Goal: Navigation & Orientation: Find specific page/section

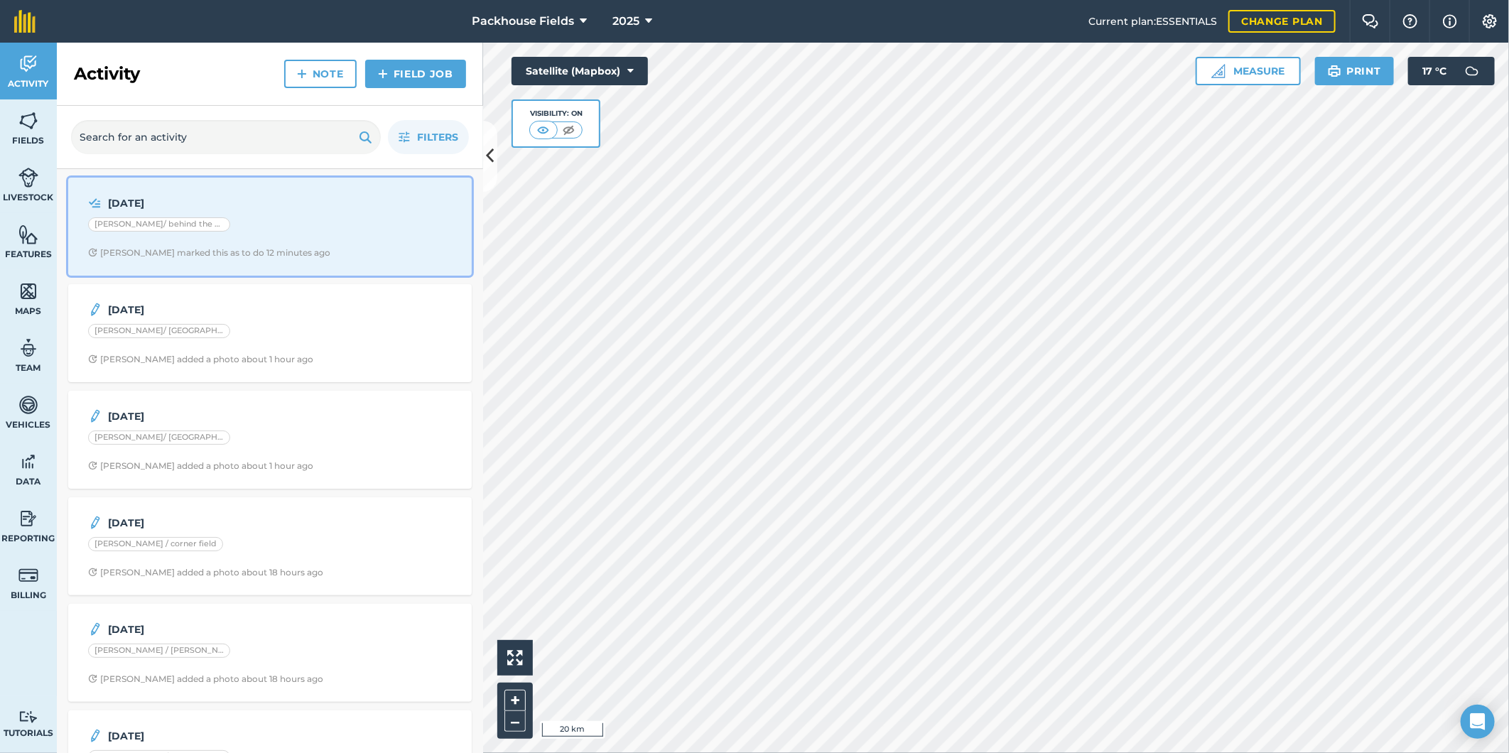
click at [288, 224] on div "[PERSON_NAME]/ behind the buildings" at bounding box center [270, 226] width 364 height 18
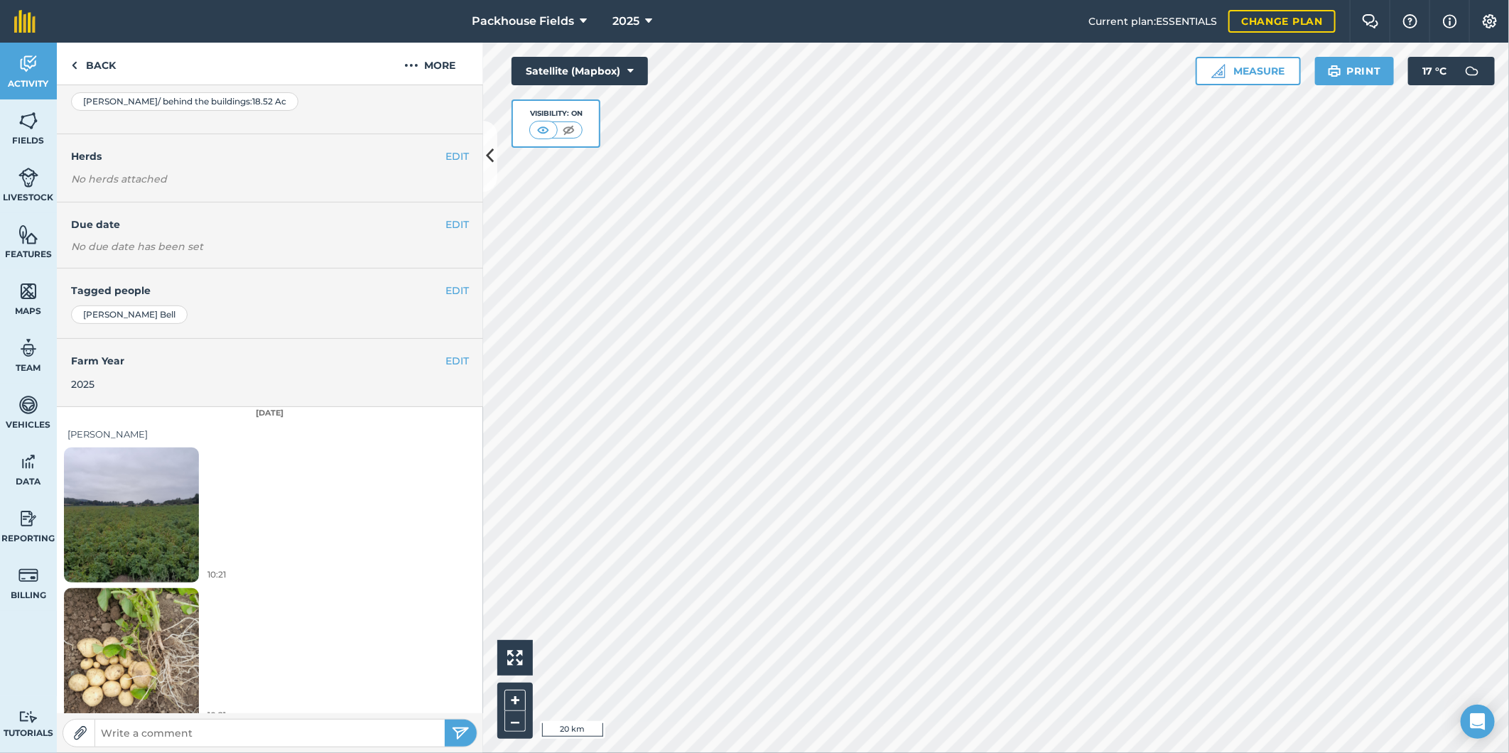
scroll to position [178, 0]
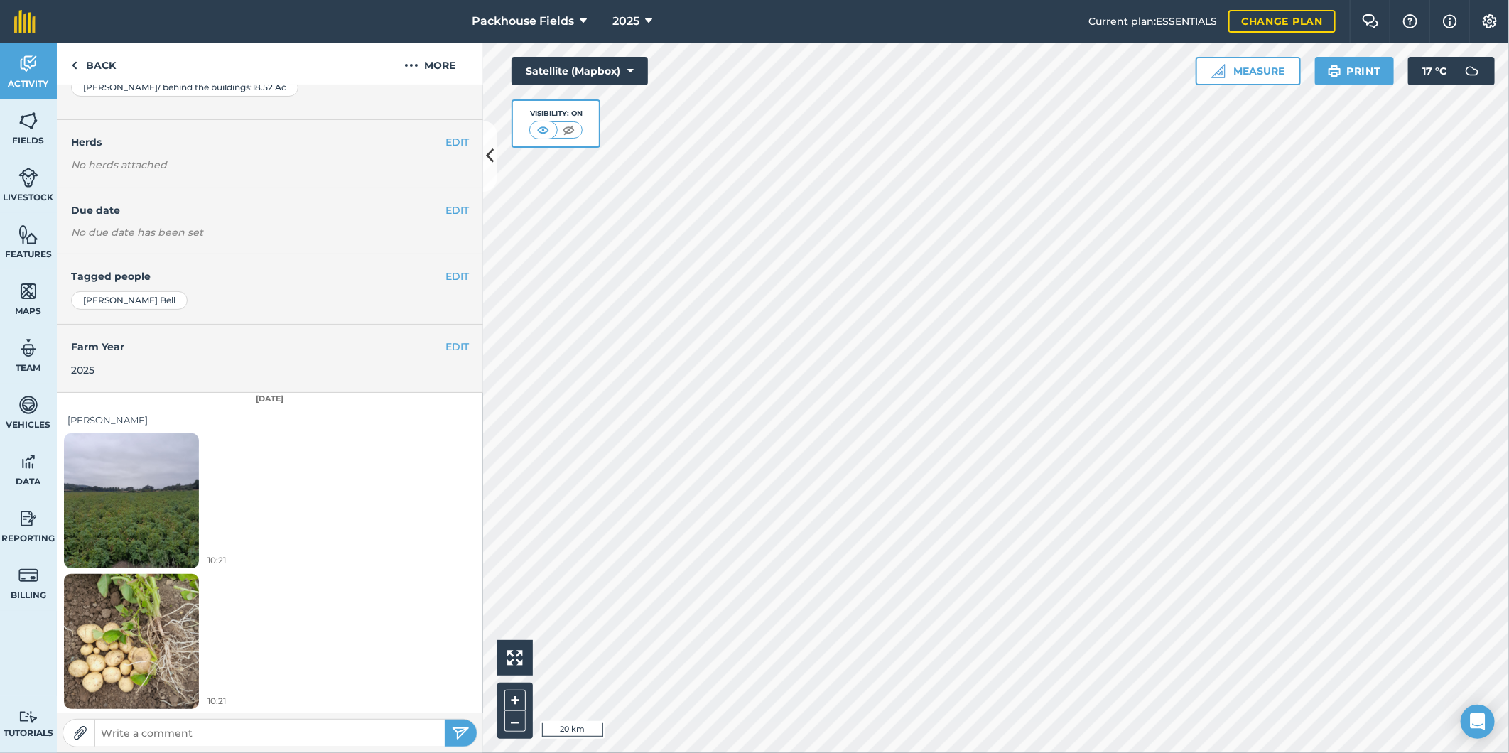
click at [161, 499] on img at bounding box center [131, 501] width 135 height 180
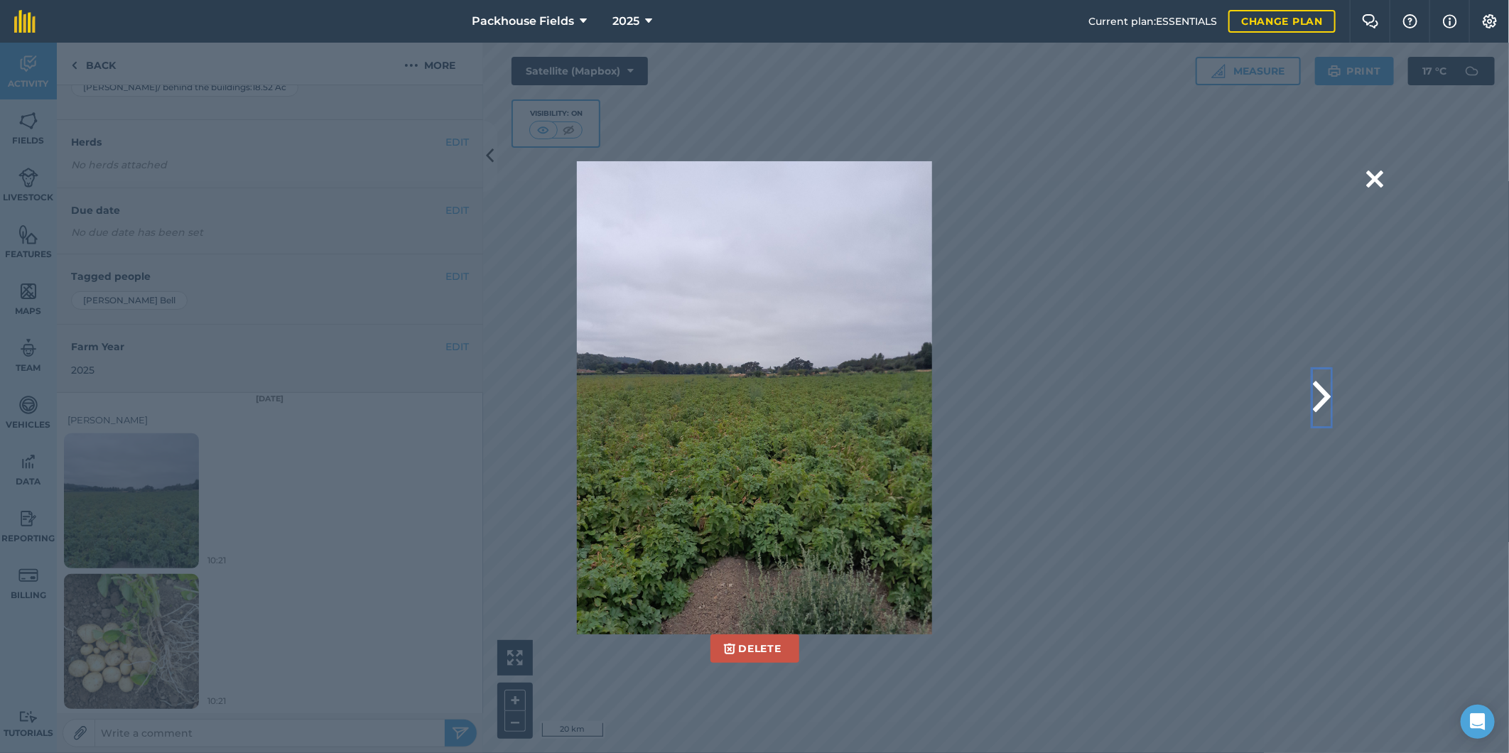
click at [1322, 394] on button at bounding box center [1322, 397] width 18 height 57
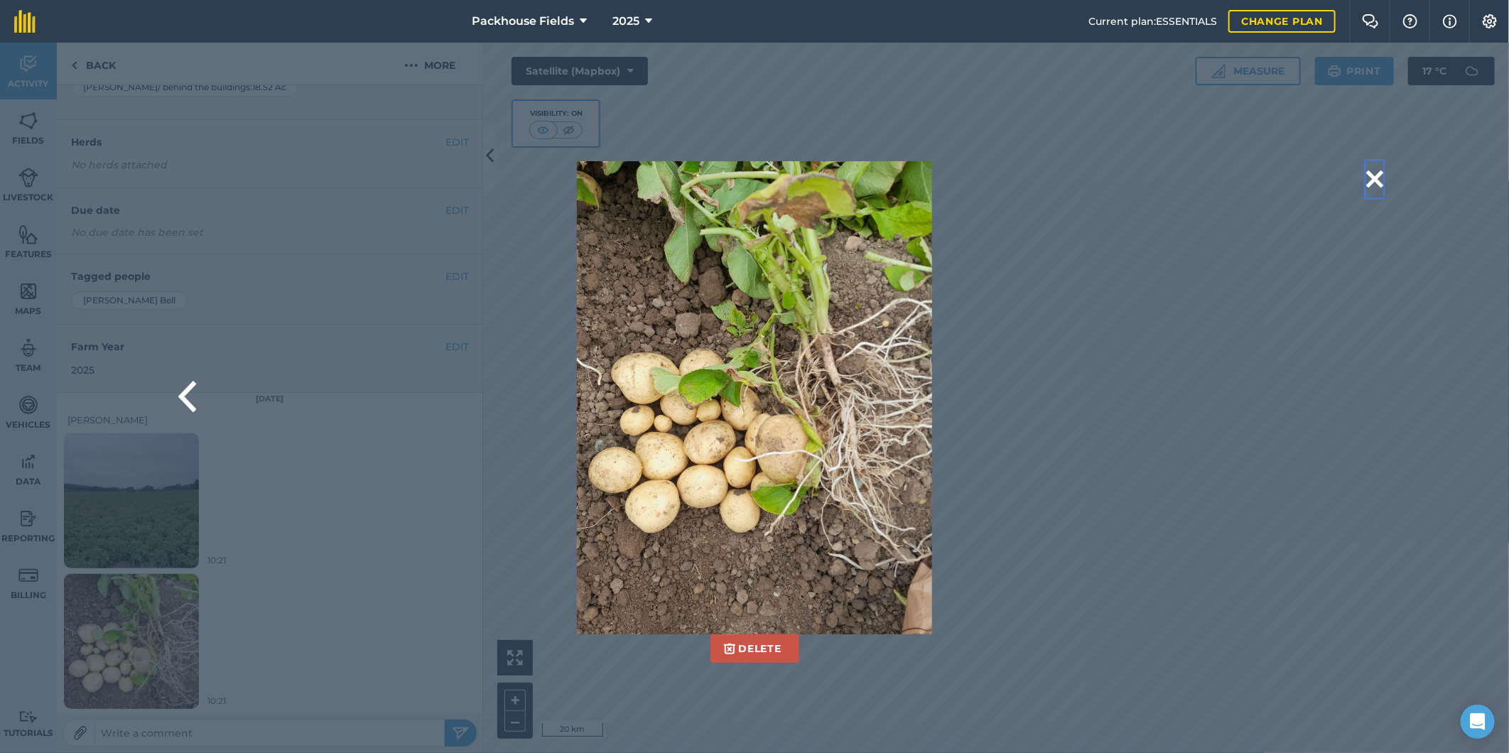
click at [1378, 174] on button at bounding box center [1374, 179] width 17 height 36
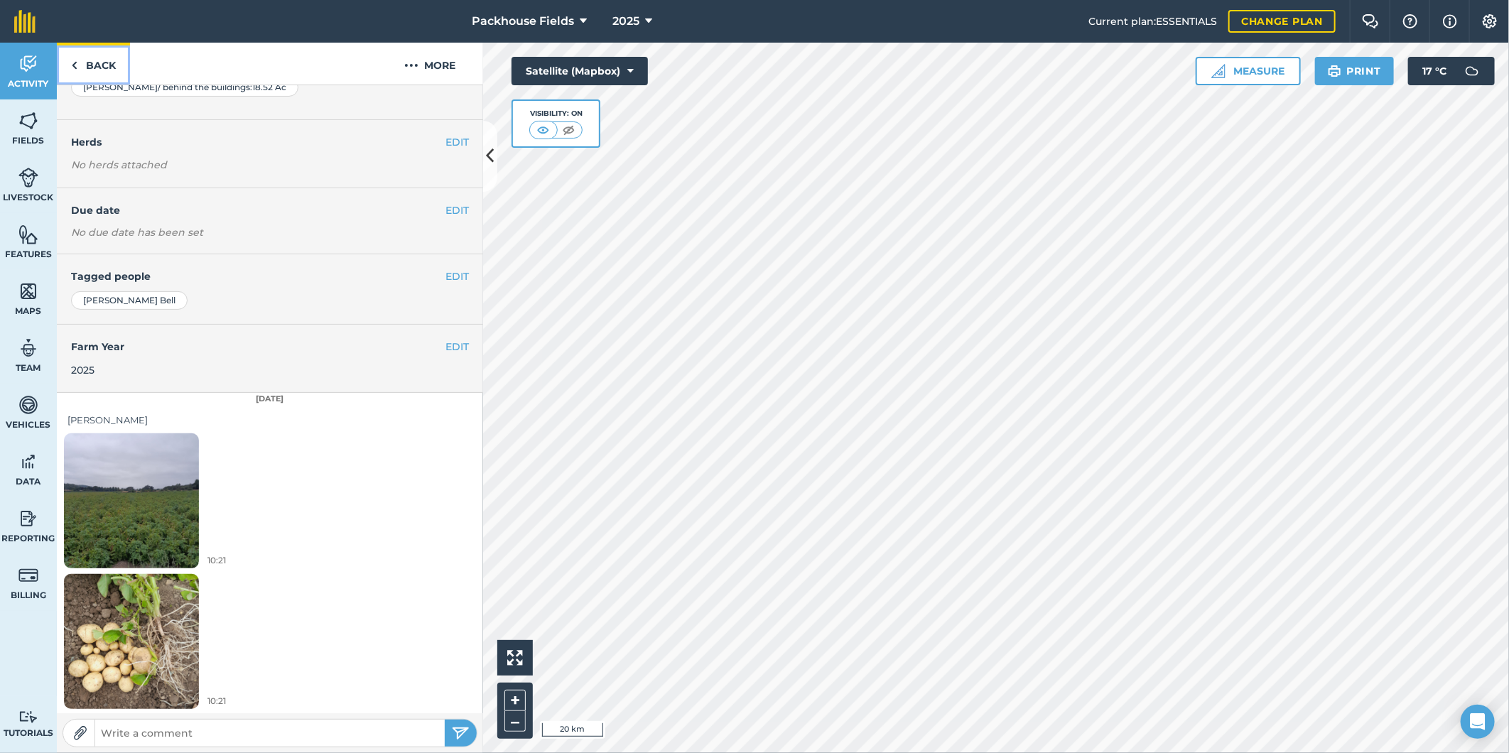
click at [100, 66] on link "Back" at bounding box center [93, 64] width 73 height 42
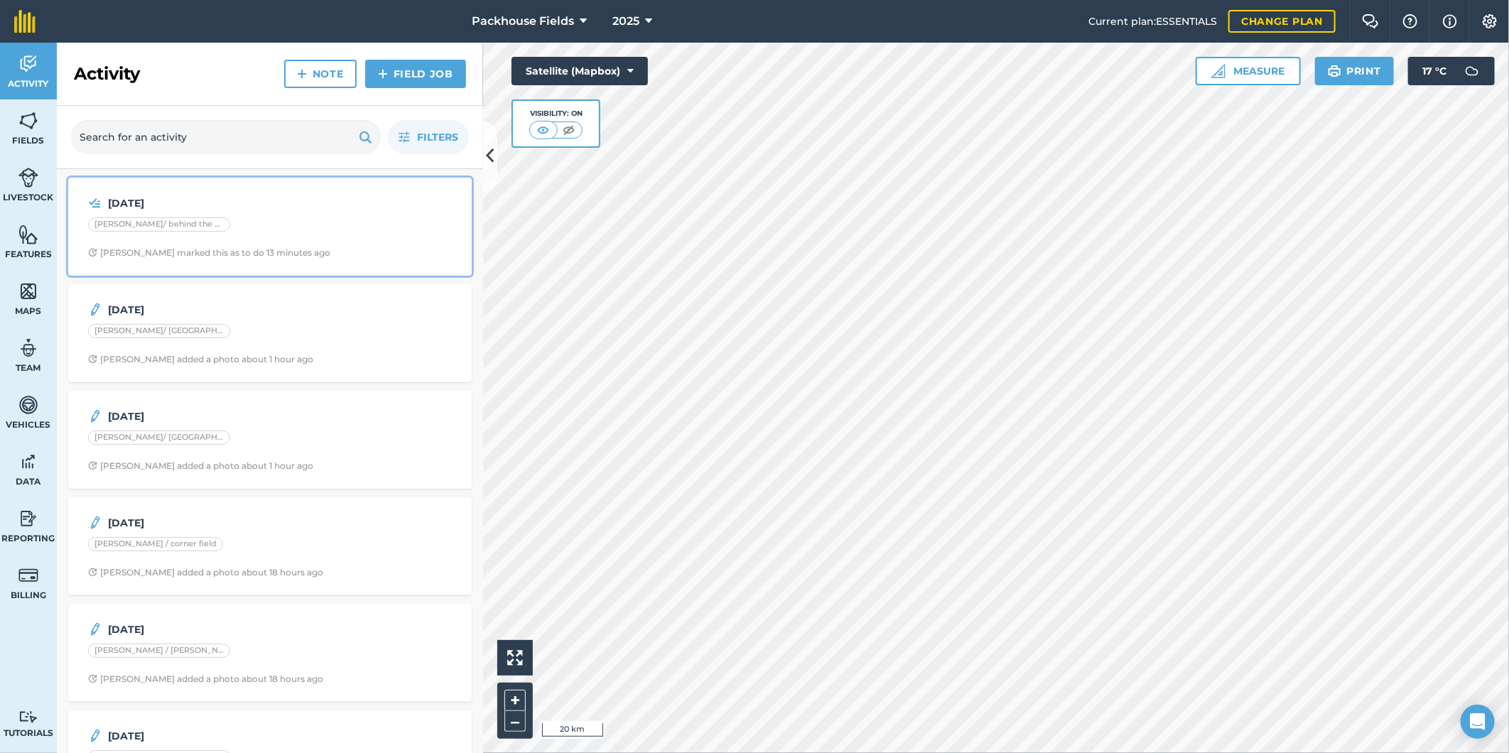
click at [215, 219] on div "[PERSON_NAME]/ behind the buildings" at bounding box center [270, 226] width 364 height 18
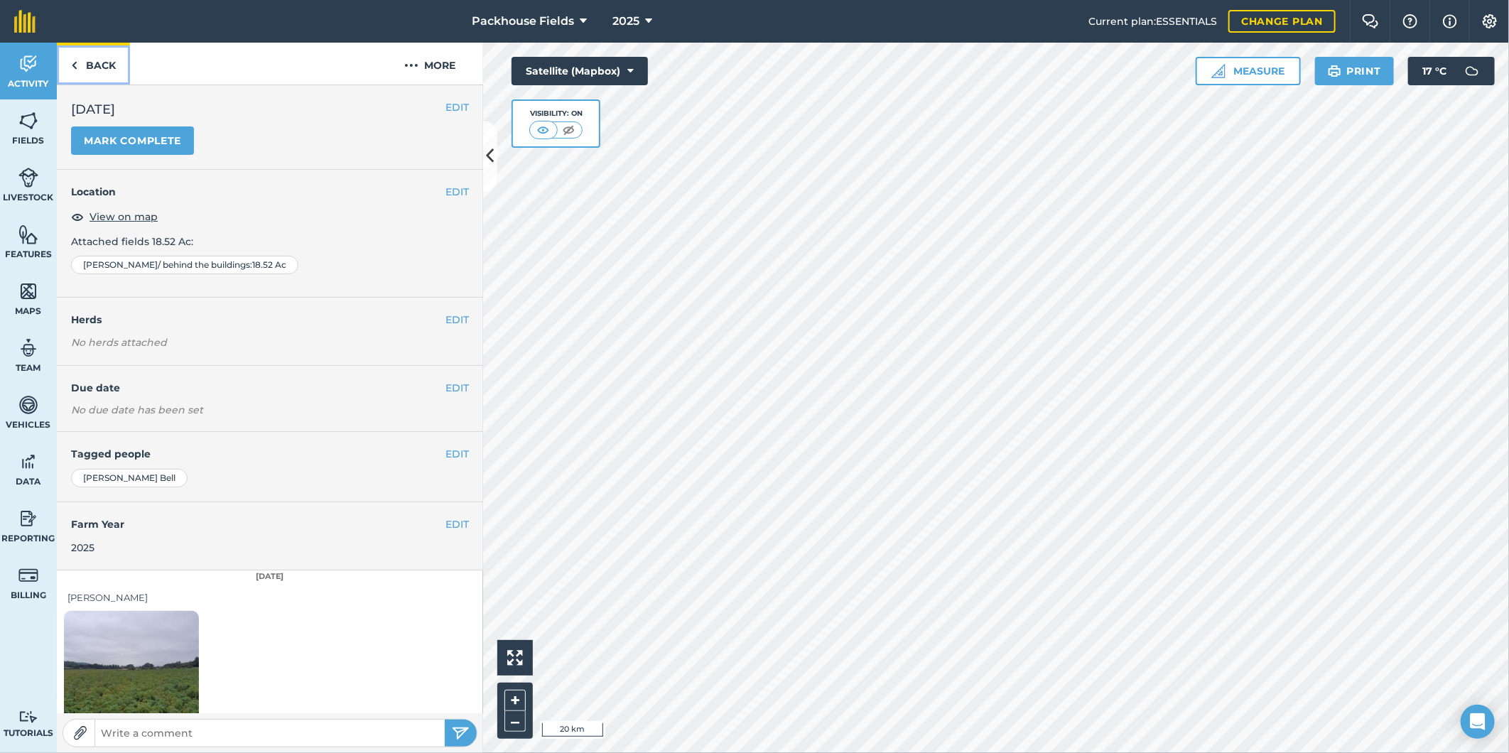
click at [116, 64] on link "Back" at bounding box center [93, 64] width 73 height 42
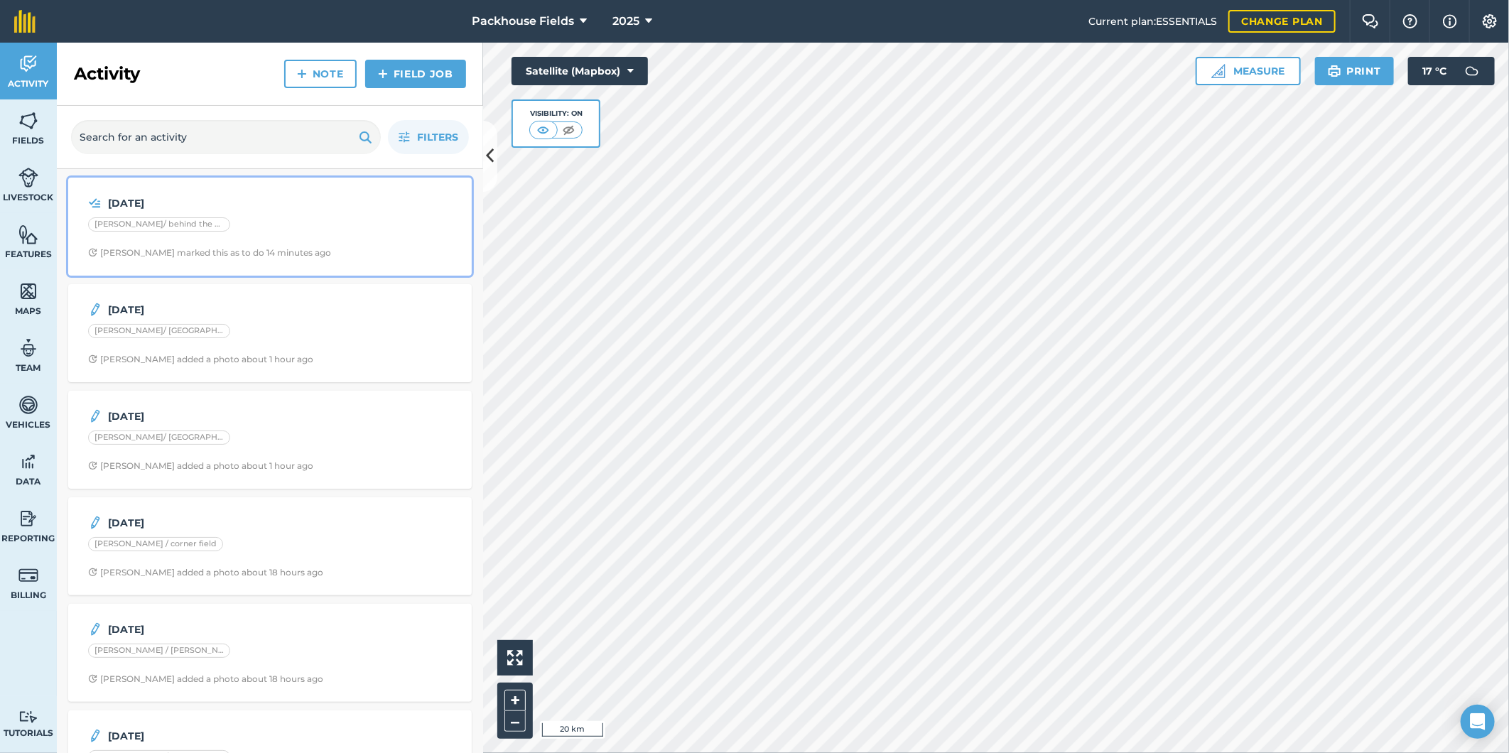
click at [290, 217] on div "[PERSON_NAME]/ behind the buildings" at bounding box center [270, 226] width 364 height 18
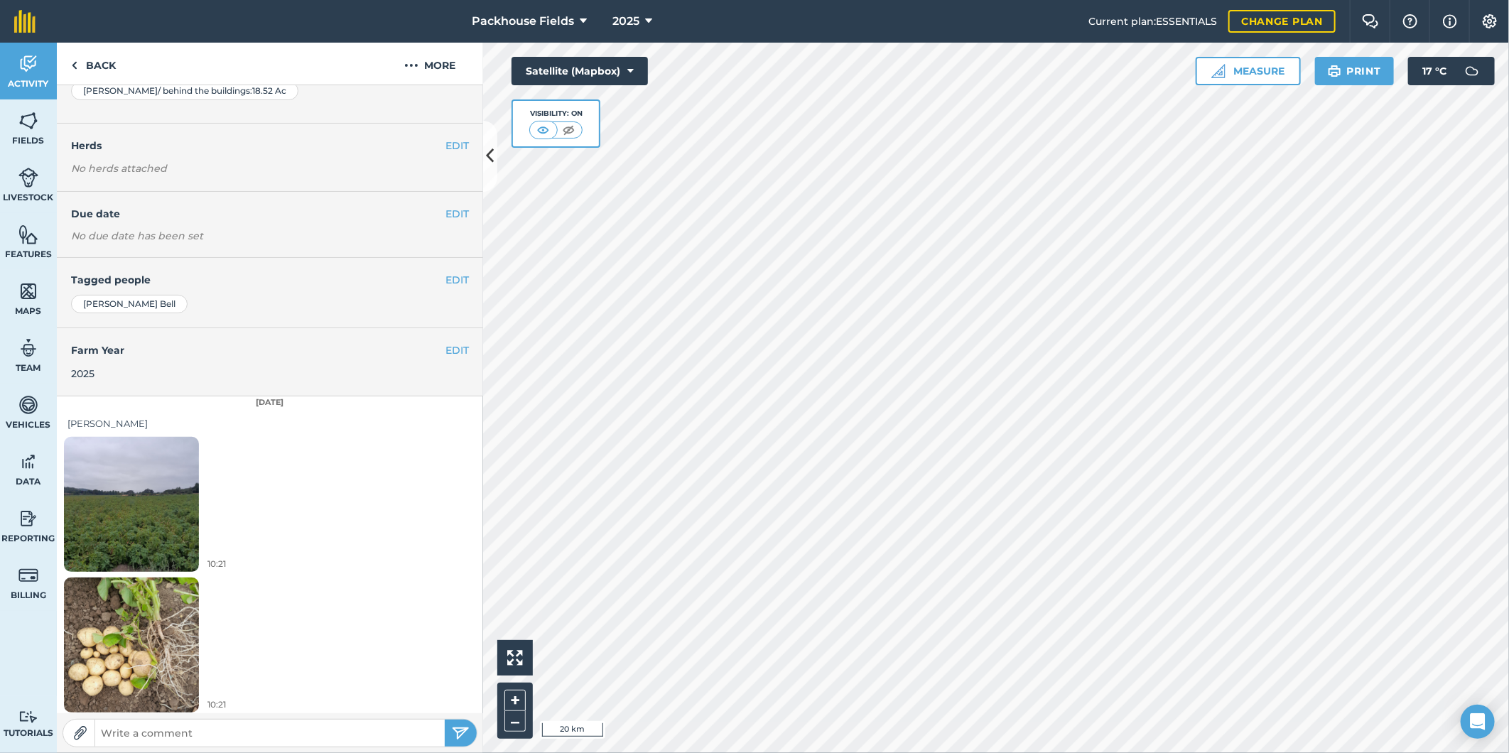
scroll to position [178, 0]
click at [154, 637] on img at bounding box center [131, 641] width 135 height 180
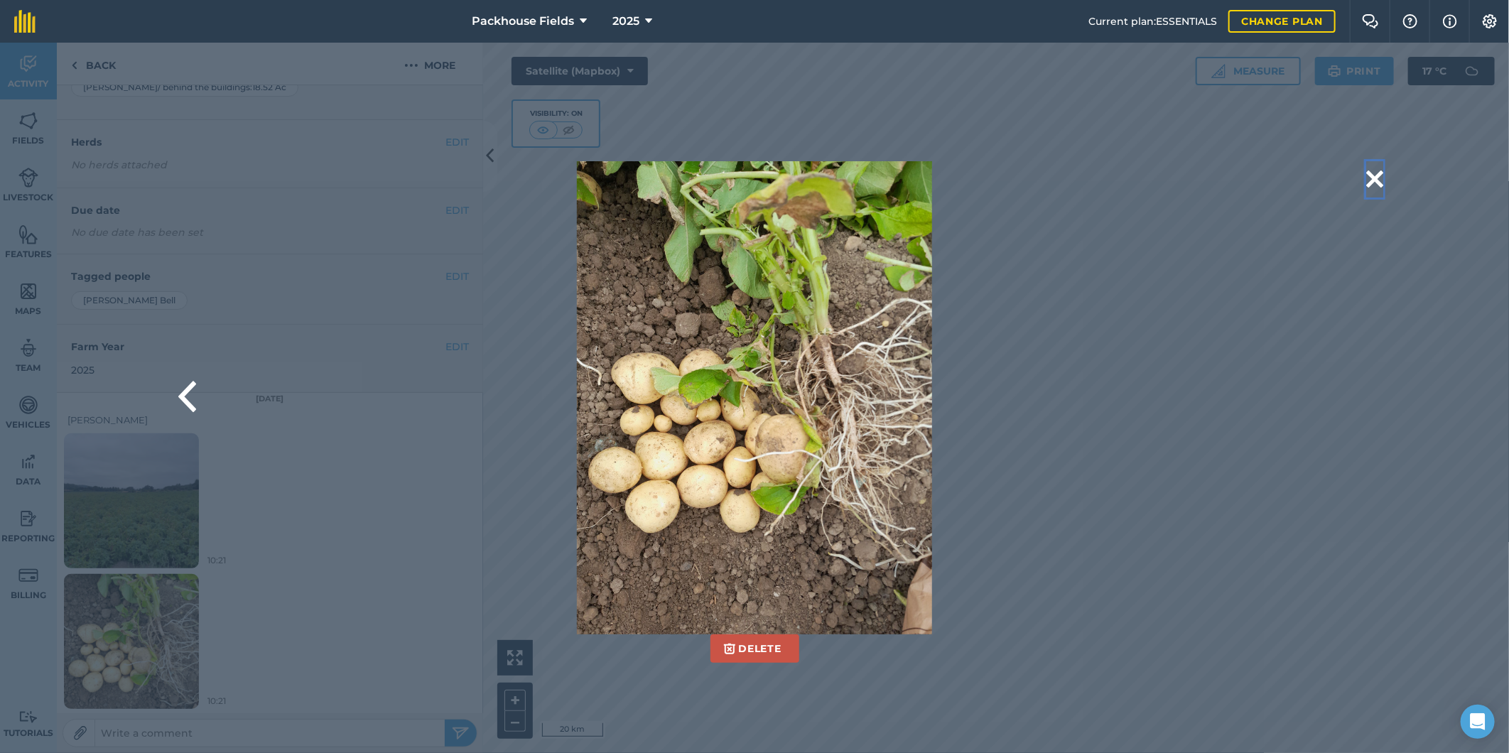
click at [1374, 167] on button at bounding box center [1374, 179] width 17 height 36
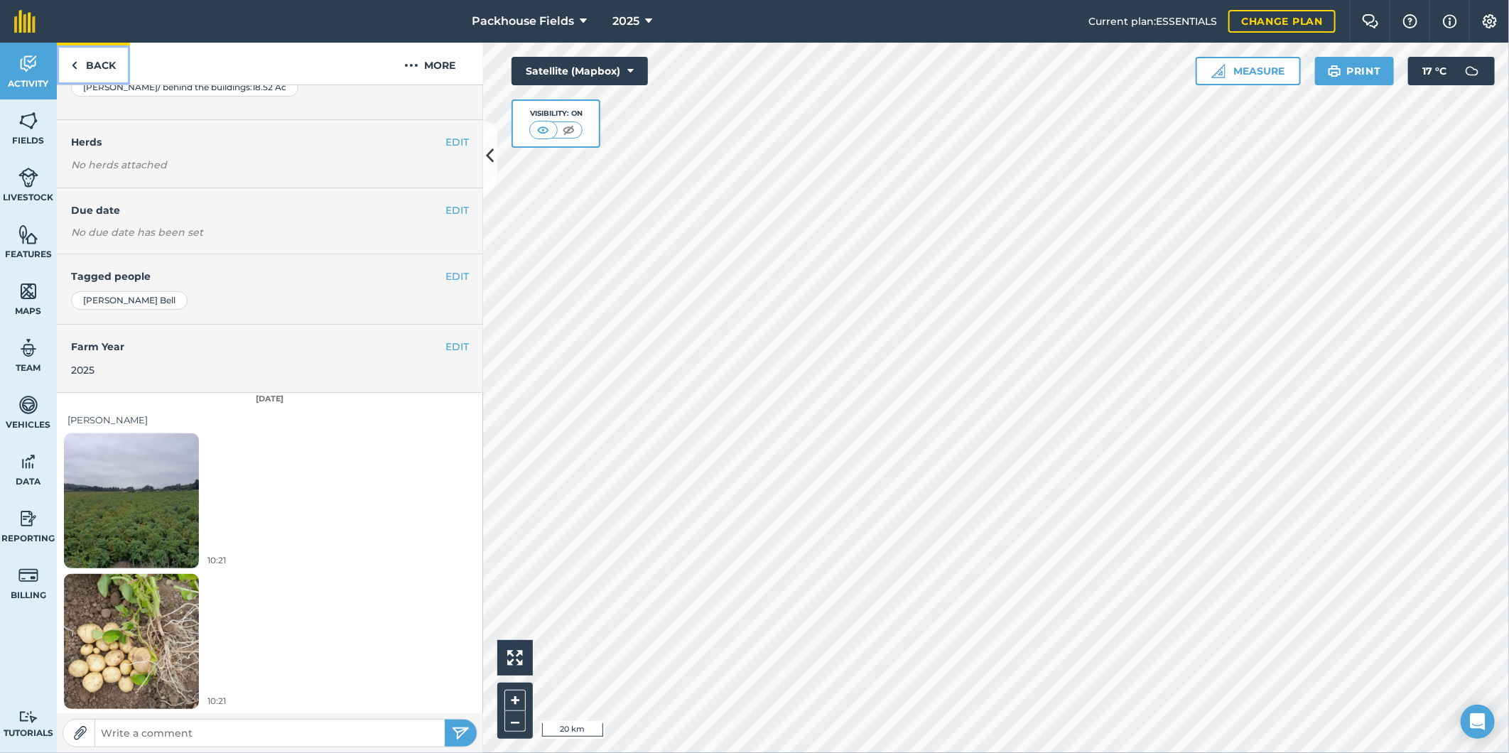
click at [112, 61] on link "Back" at bounding box center [93, 64] width 73 height 42
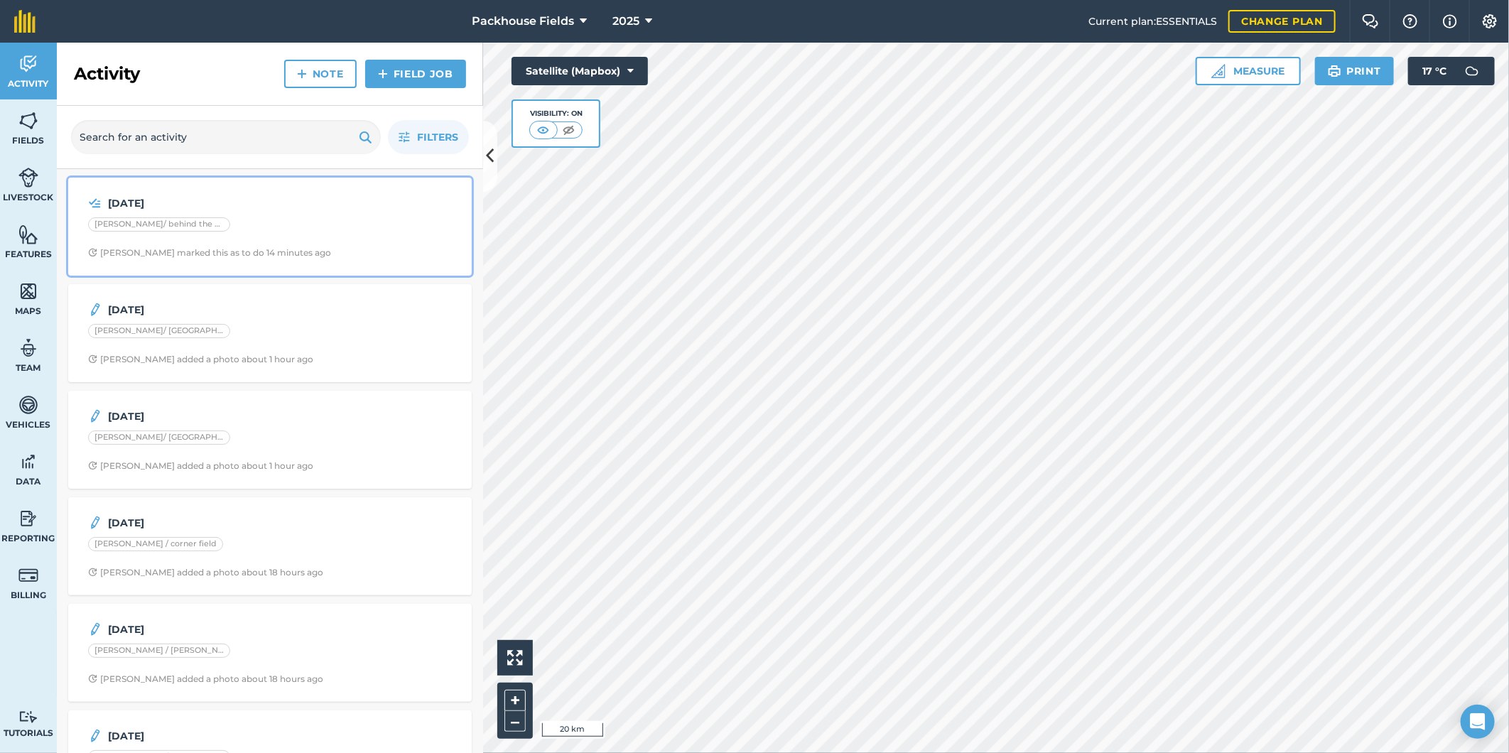
click at [283, 212] on div "19.8.25 Mosey/ behind the buildings Alice B marked this as to do 14 minutes ago" at bounding box center [270, 226] width 386 height 81
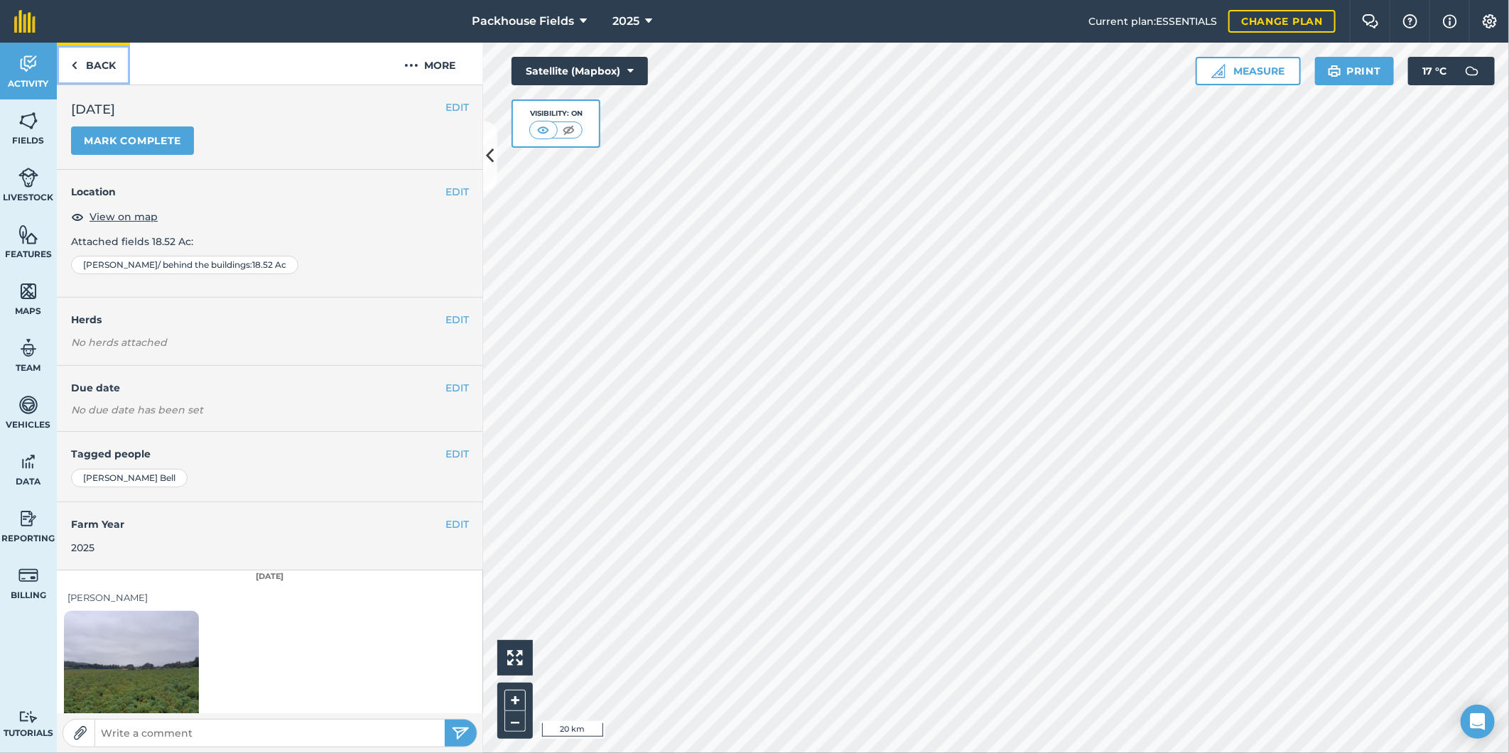
click at [99, 57] on link "Back" at bounding box center [93, 64] width 73 height 42
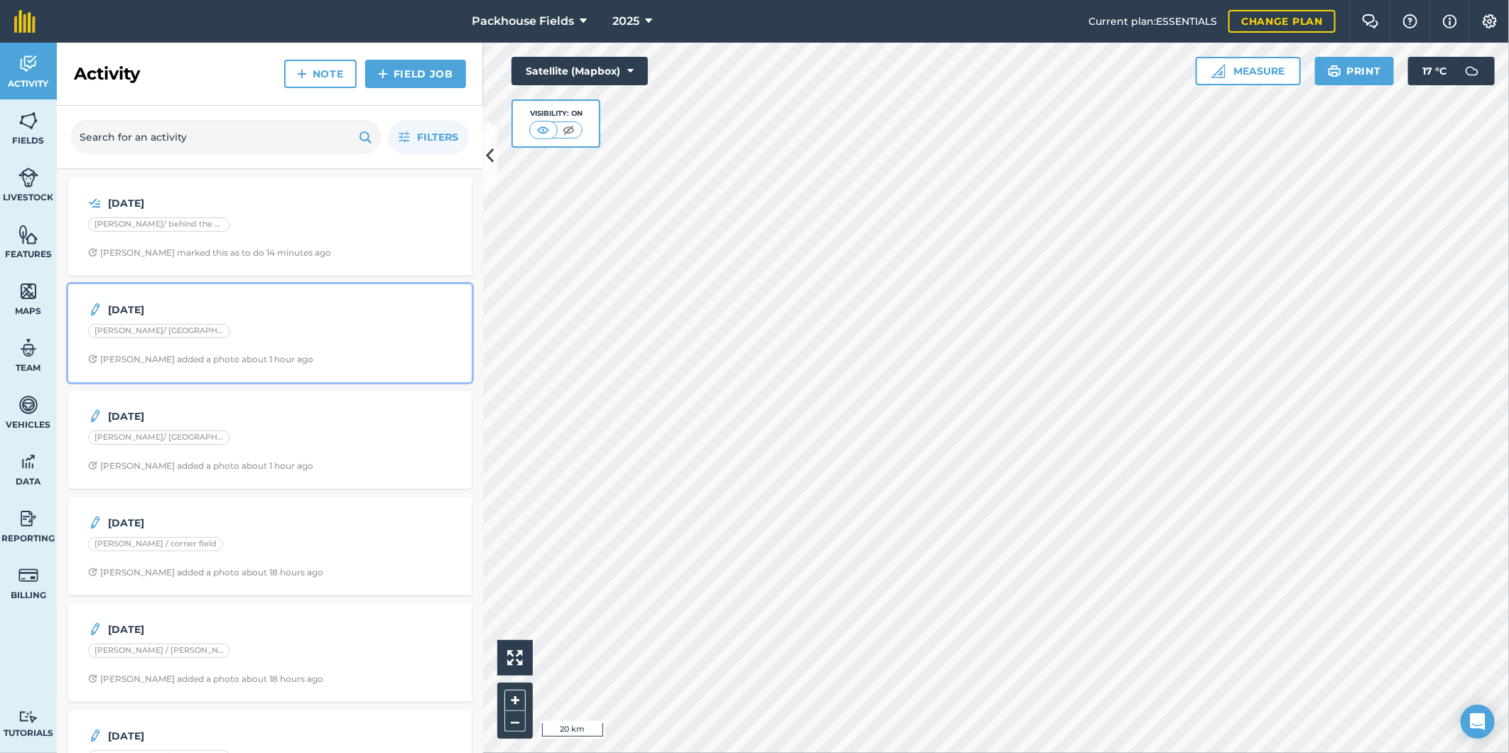
click at [268, 337] on div "[PERSON_NAME]/ [GEOGRAPHIC_DATA]" at bounding box center [270, 333] width 364 height 18
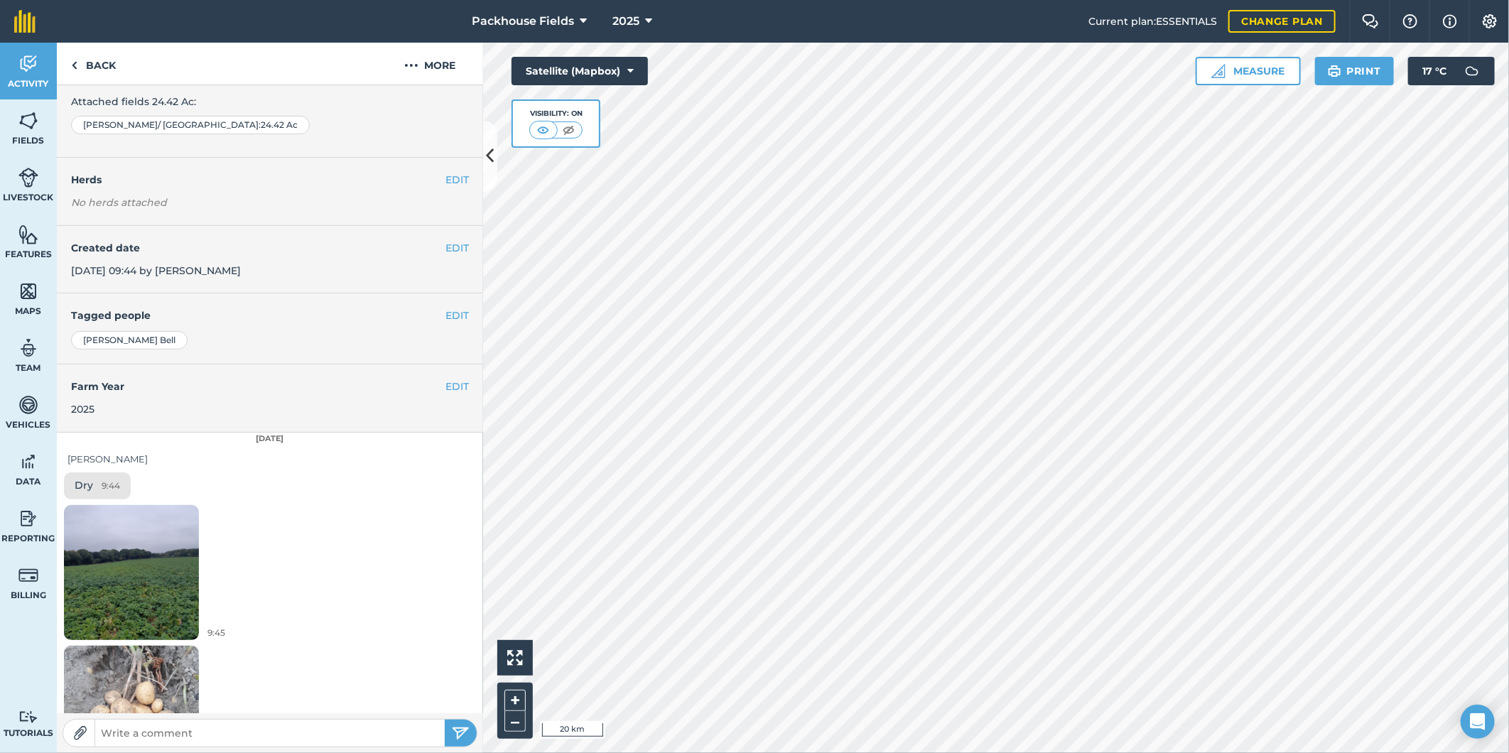
scroll to position [178, 0]
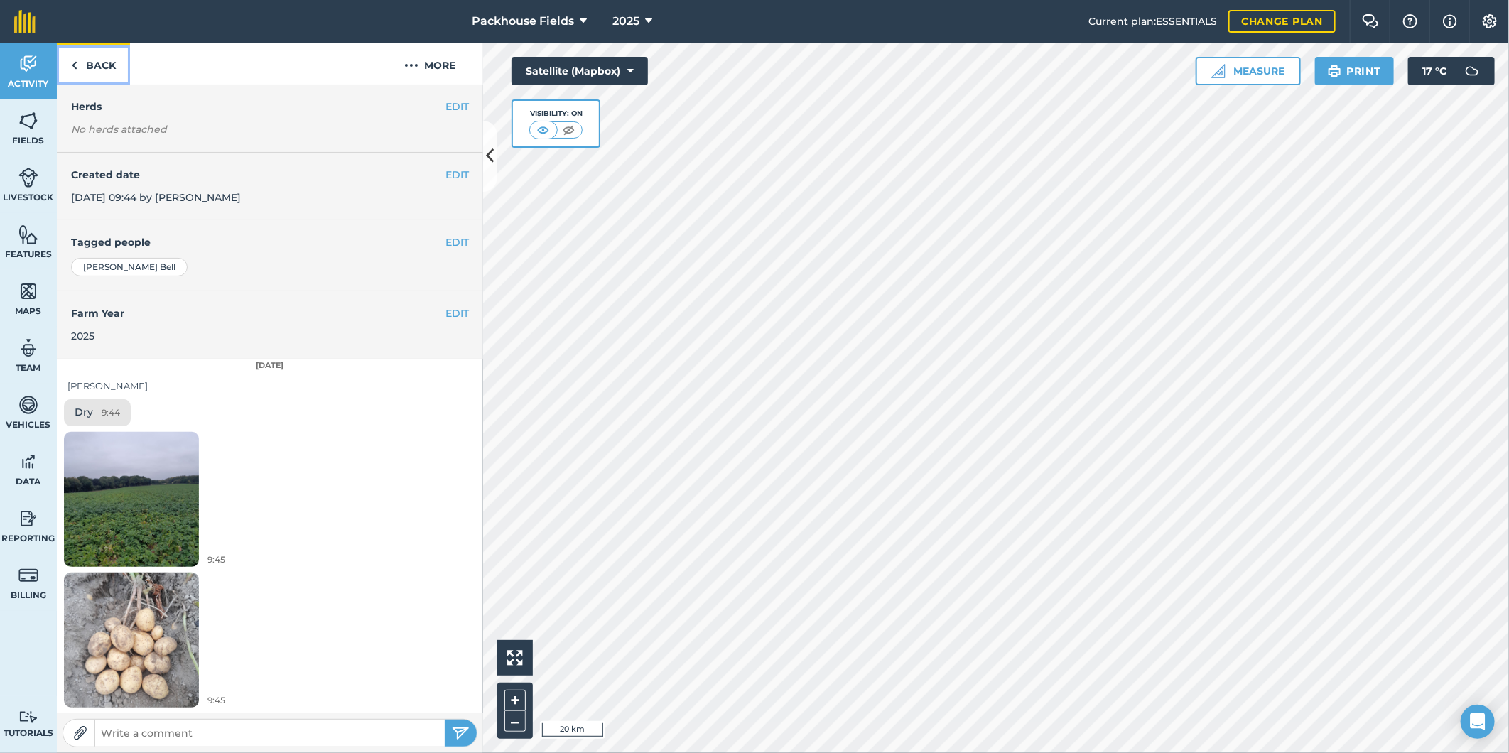
click at [94, 60] on link "Back" at bounding box center [93, 64] width 73 height 42
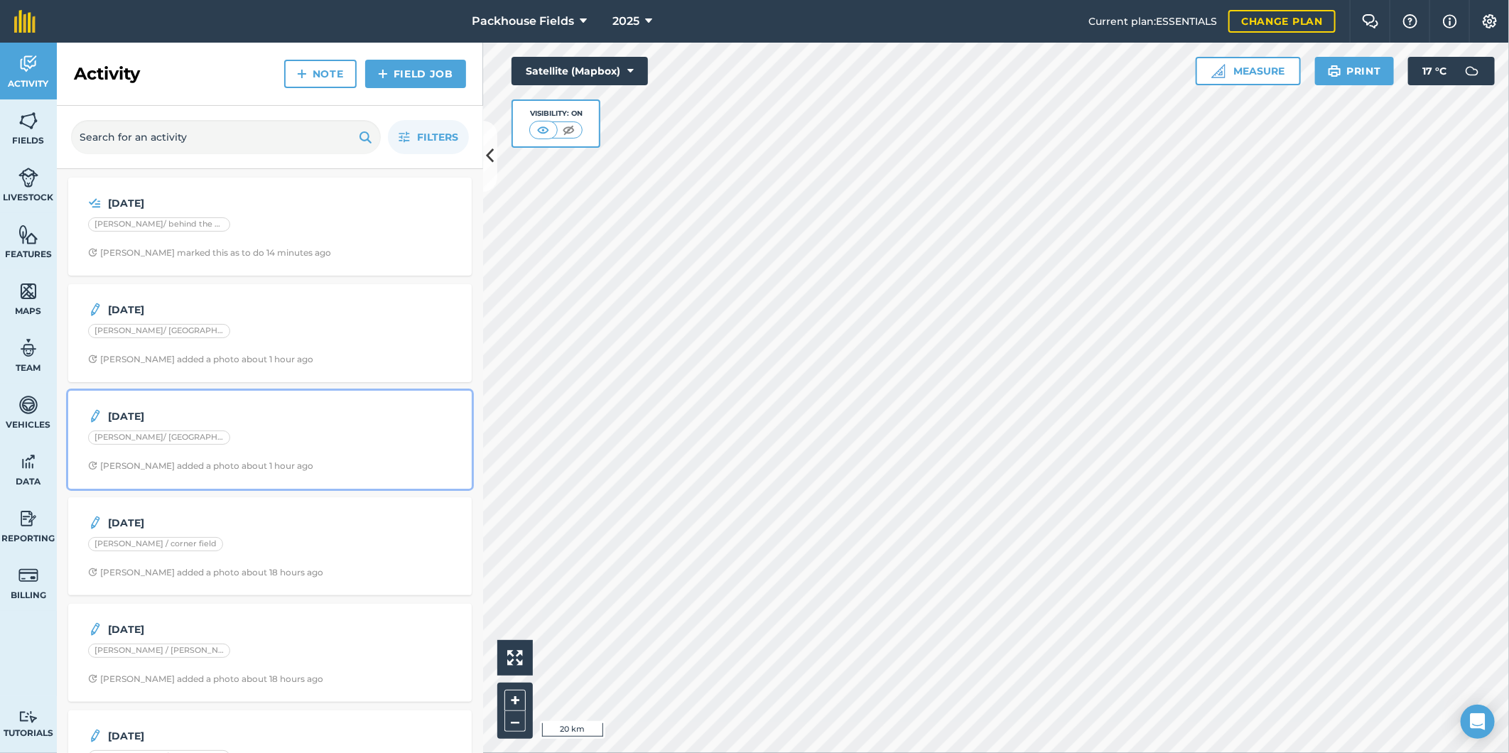
click at [277, 448] on div "[PERSON_NAME]/ [GEOGRAPHIC_DATA]" at bounding box center [270, 439] width 364 height 18
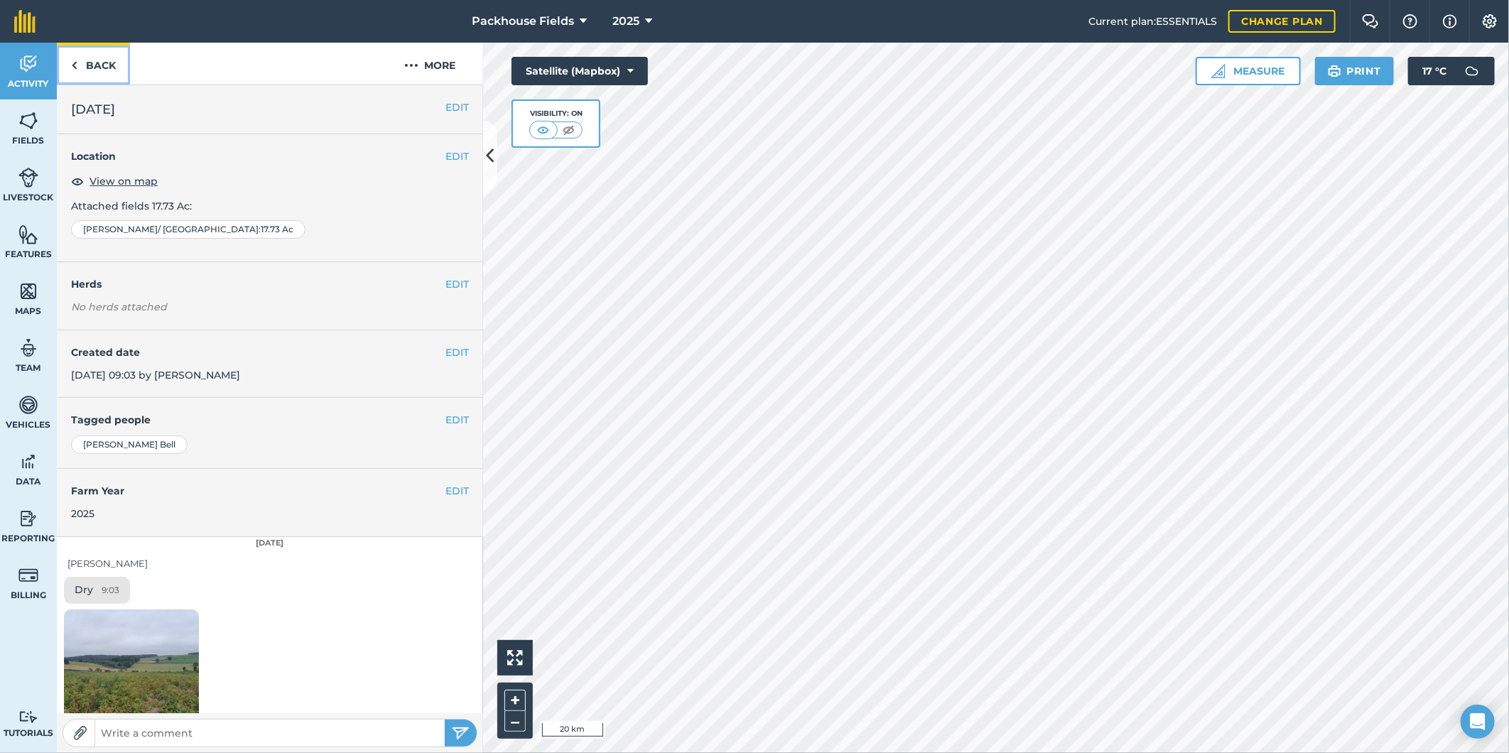
click at [97, 60] on link "Back" at bounding box center [93, 64] width 73 height 42
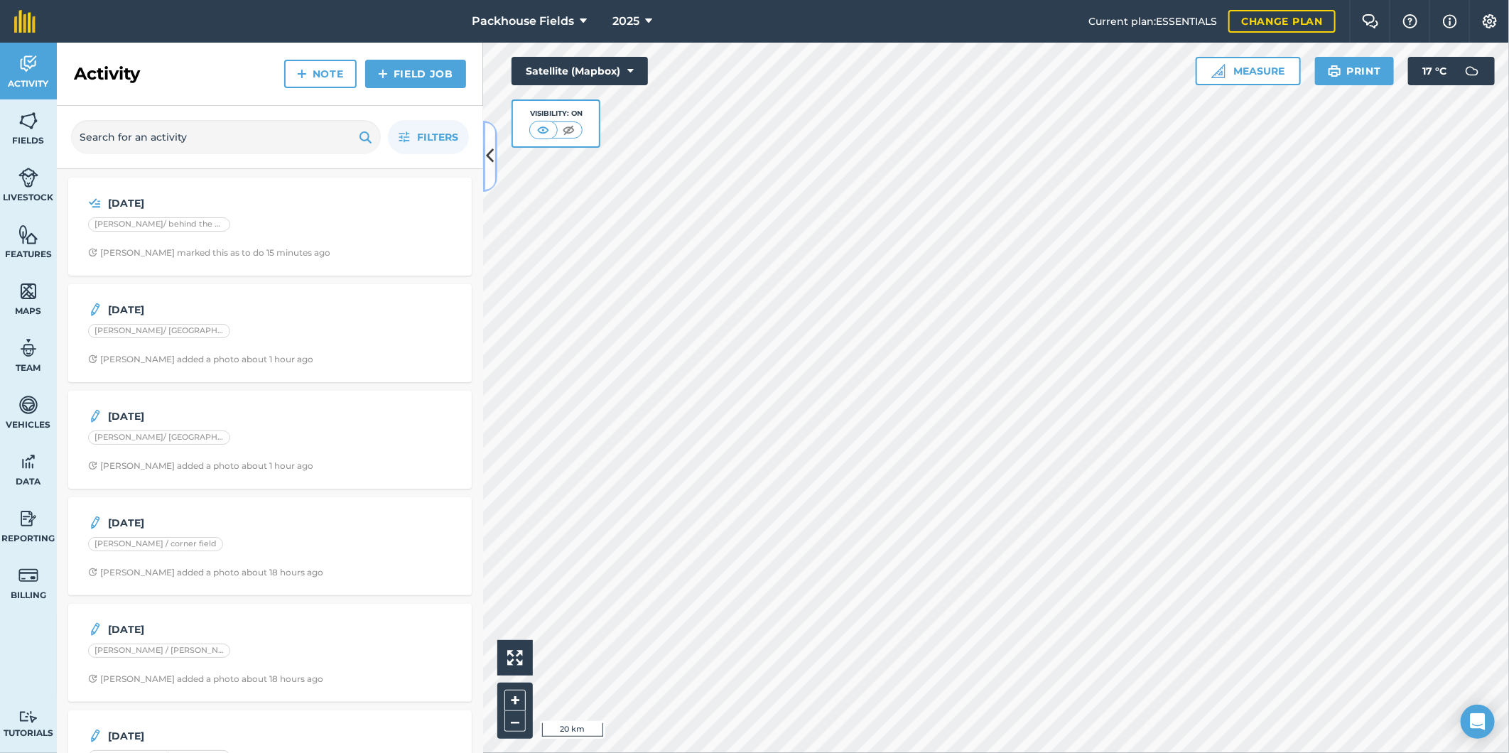
click at [490, 153] on icon at bounding box center [491, 155] width 8 height 25
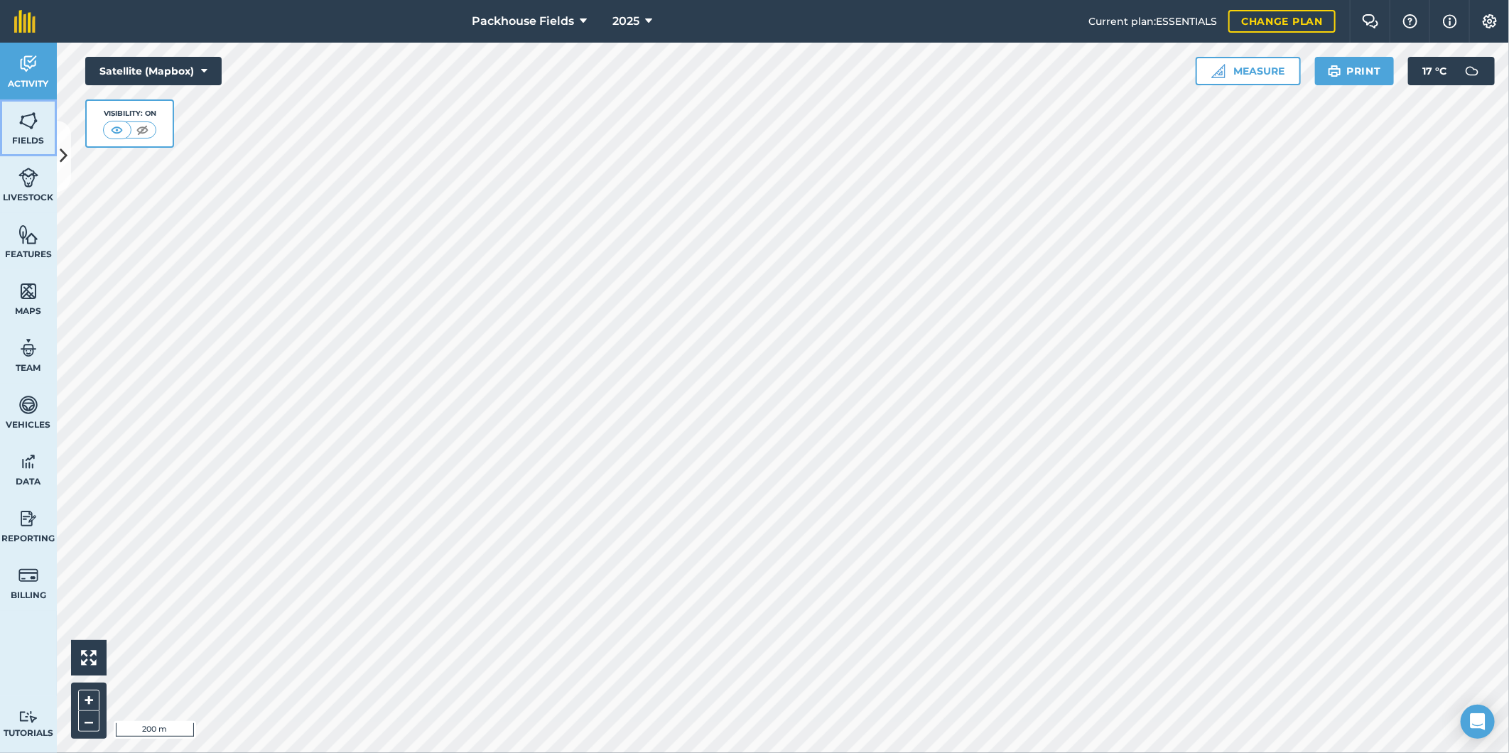
click at [11, 122] on link "Fields" at bounding box center [28, 127] width 57 height 57
